Goal: Navigation & Orientation: Find specific page/section

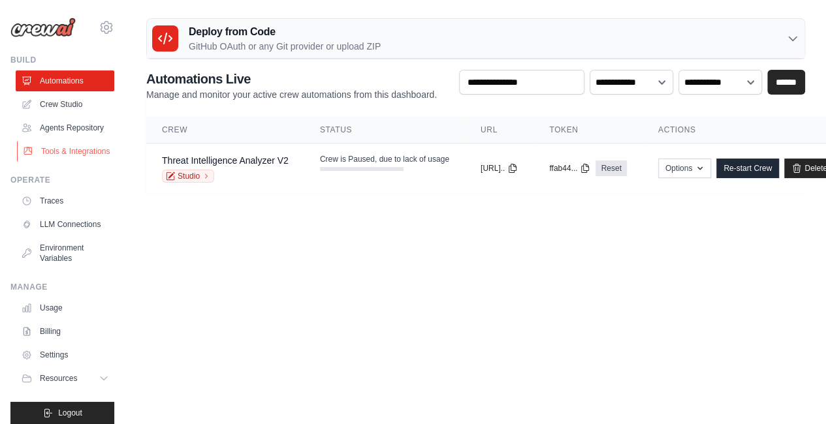
click at [59, 162] on link "Tools & Integrations" at bounding box center [66, 151] width 99 height 21
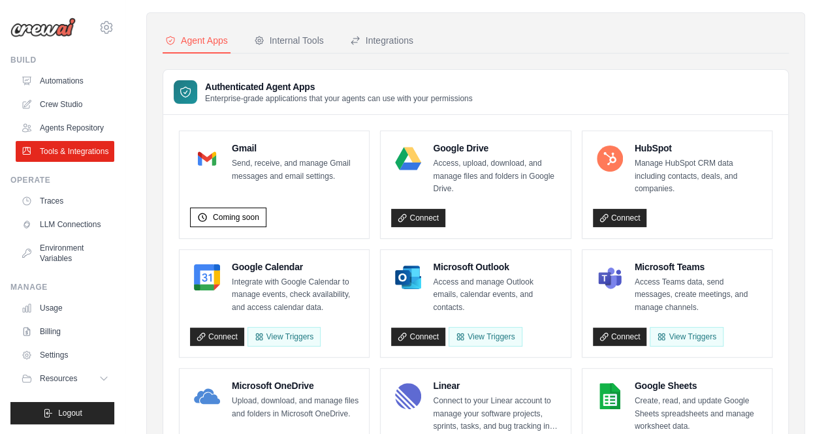
scroll to position [57, 0]
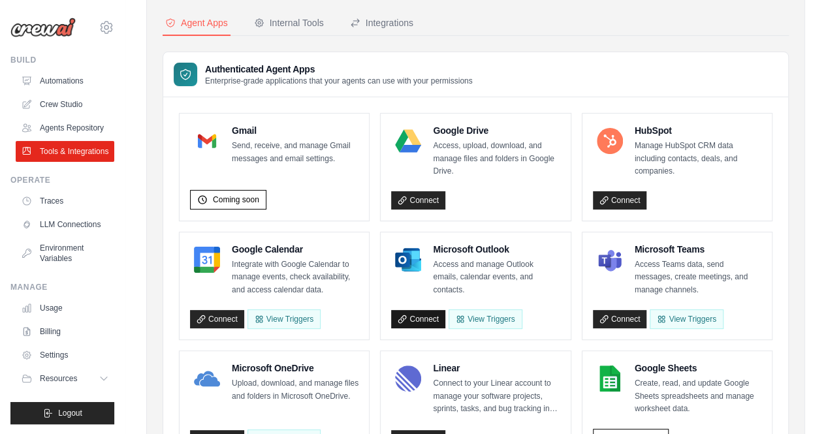
click at [417, 318] on link "Connect" at bounding box center [418, 319] width 54 height 18
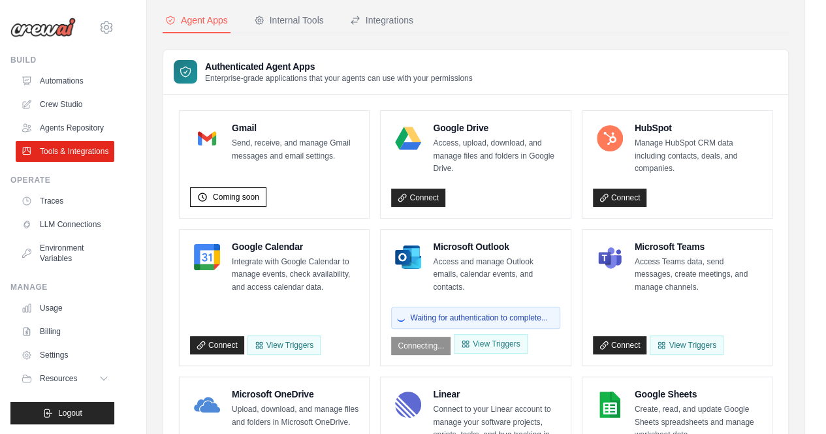
scroll to position [59, 0]
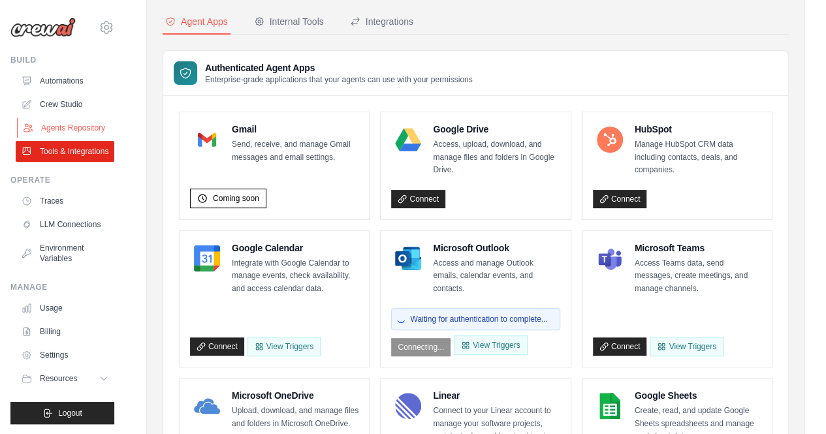
click at [60, 128] on link "Agents Repository" at bounding box center [66, 127] width 99 height 21
click at [431, 314] on span "Waiting for authentication to complete..." at bounding box center [478, 319] width 137 height 10
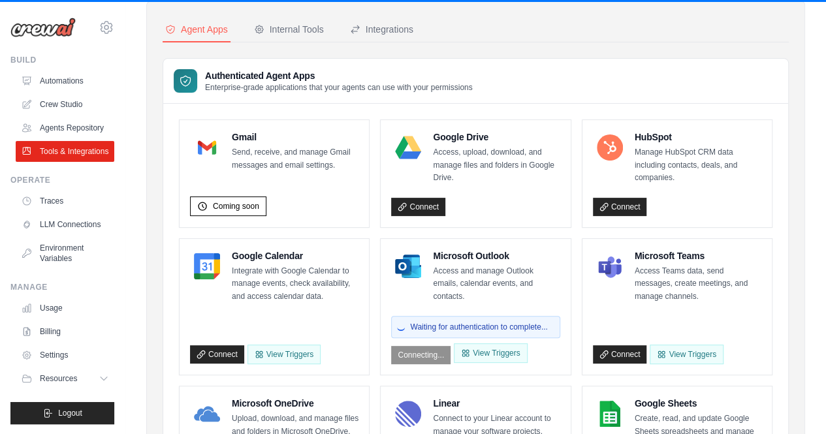
scroll to position [0, 0]
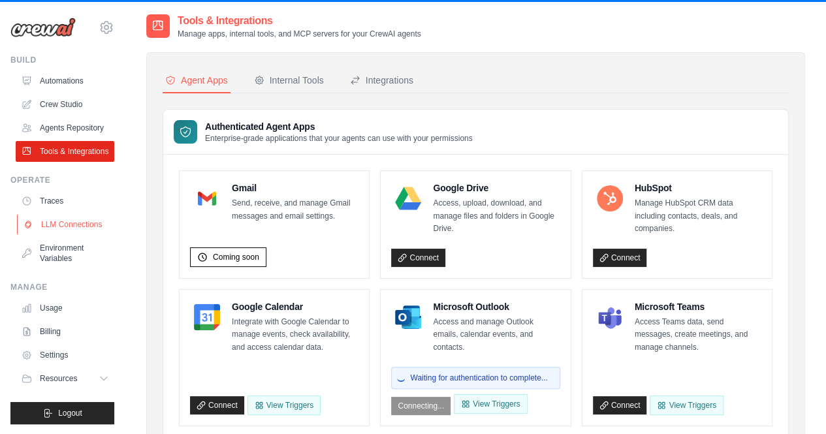
click at [72, 223] on link "LLM Connections" at bounding box center [66, 224] width 99 height 21
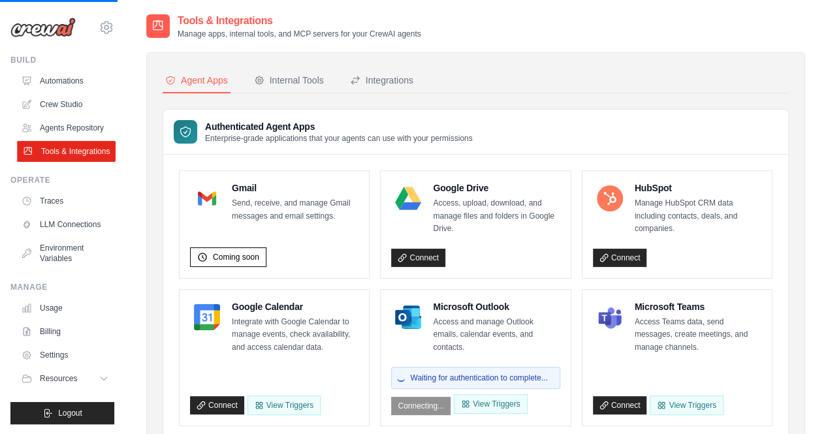
click at [69, 149] on link "Tools & Integrations" at bounding box center [66, 151] width 99 height 21
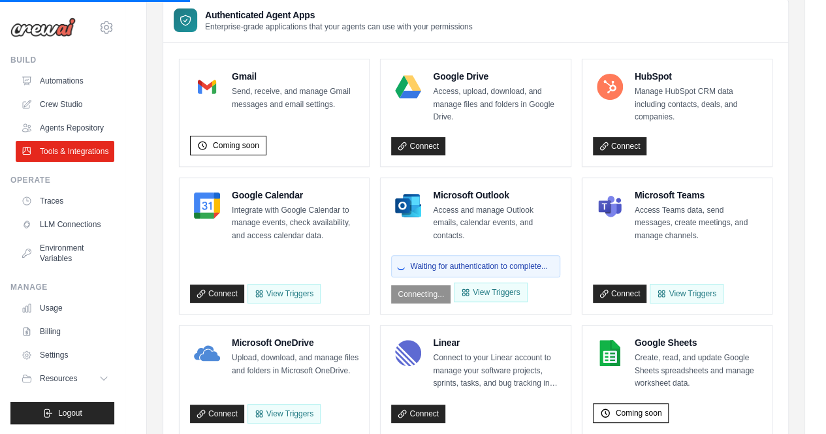
scroll to position [142, 0]
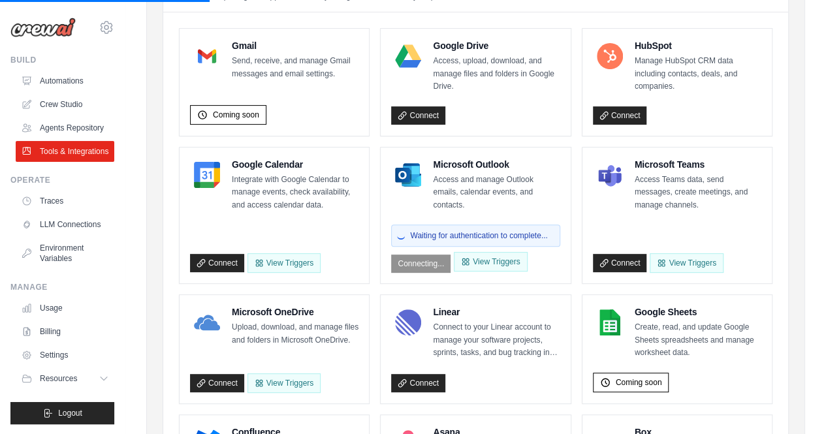
click at [479, 230] on span "Waiting for authentication to complete..." at bounding box center [478, 235] width 137 height 10
